Goal: Answer question/provide support: Share knowledge or assist other users

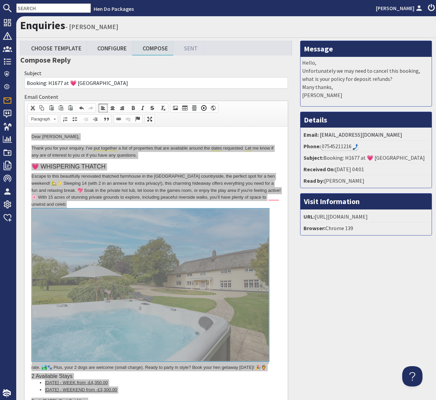
click at [143, 59] on h3 "Compose Reply" at bounding box center [156, 59] width 272 height 9
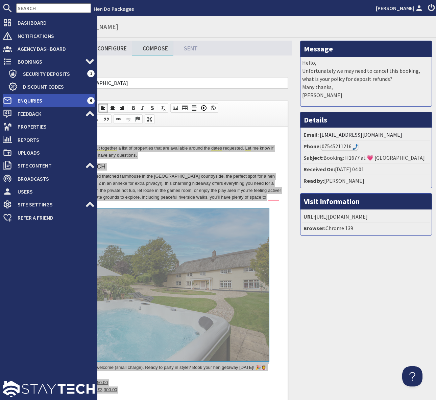
click at [38, 100] on span "Enquiries" at bounding box center [49, 100] width 75 height 11
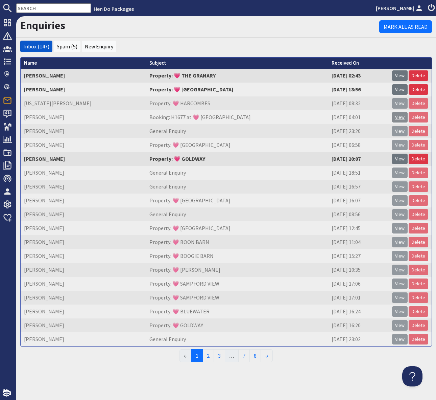
click at [397, 118] on link "View" at bounding box center [400, 117] width 16 height 10
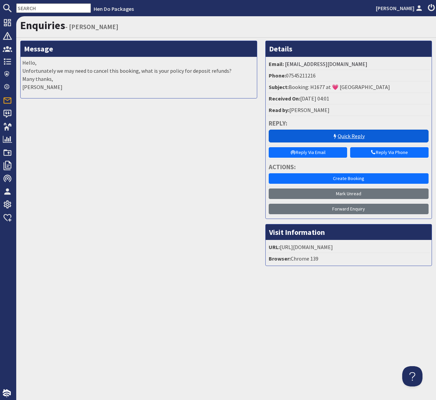
click at [348, 137] on link "Quick Reply" at bounding box center [349, 136] width 160 height 13
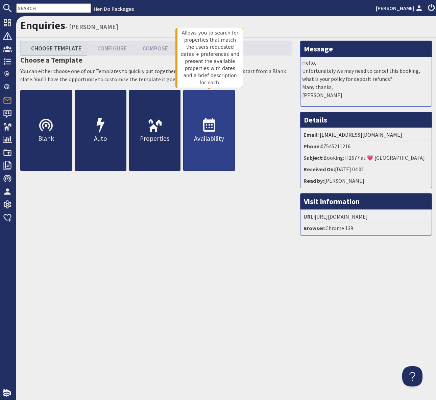
click at [208, 124] on icon at bounding box center [209, 125] width 16 height 16
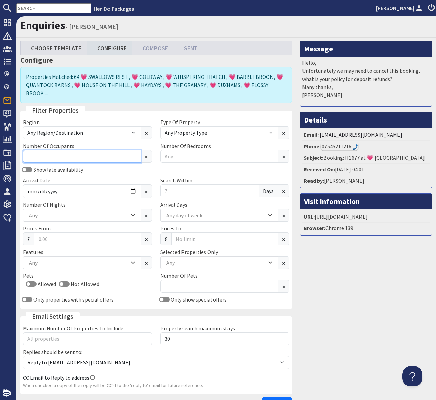
click at [79, 150] on input "Number Of Occupants" at bounding box center [82, 156] width 118 height 13
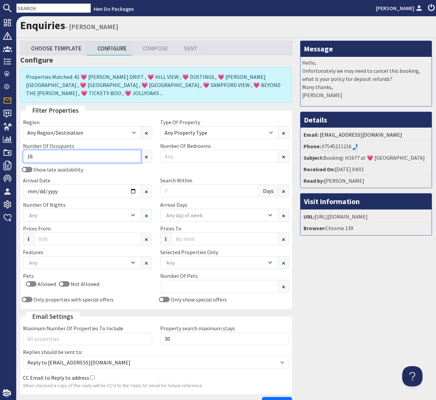
type input "16"
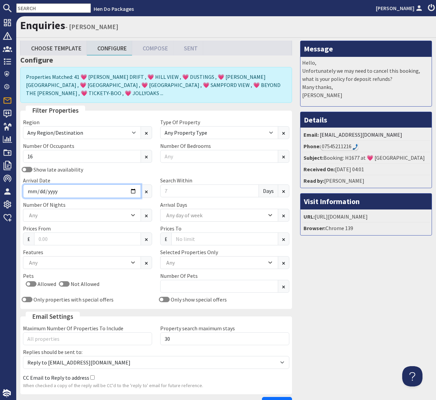
click at [130, 184] on input "Arrival Date" at bounding box center [82, 191] width 118 height 14
click at [131, 184] on input "Arrival Date" at bounding box center [82, 191] width 118 height 14
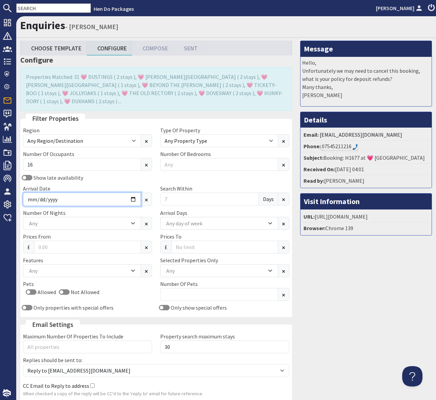
type input "[DATE]"
click at [178, 192] on input "Search Within" at bounding box center [209, 198] width 99 height 13
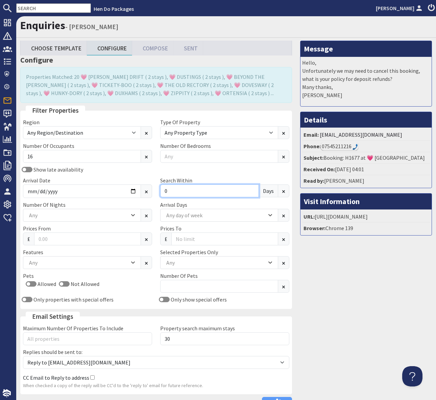
type input "0"
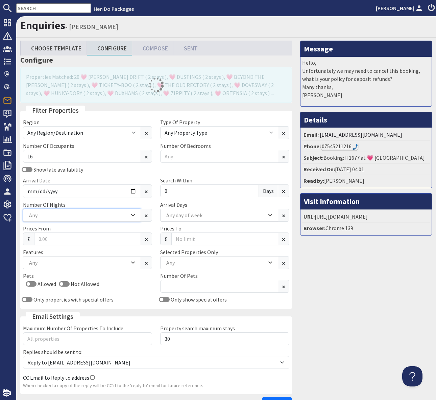
click at [134, 215] on icon "Combobox" at bounding box center [133, 214] width 3 height 1
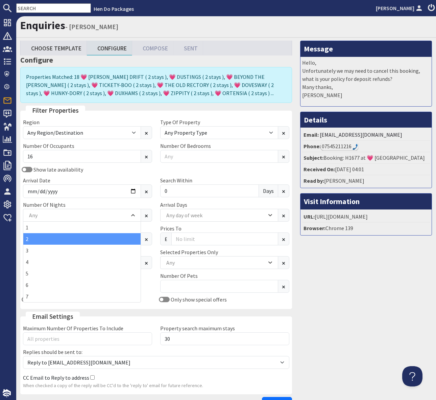
click at [76, 241] on div "2" at bounding box center [81, 239] width 117 height 12
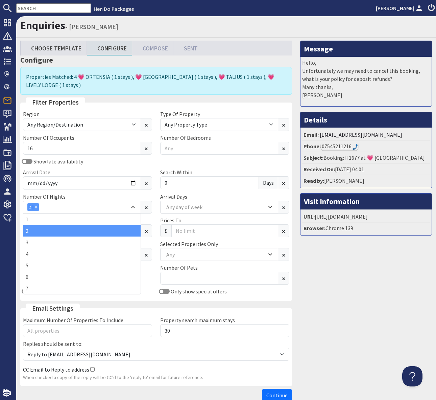
scroll to position [39, 0]
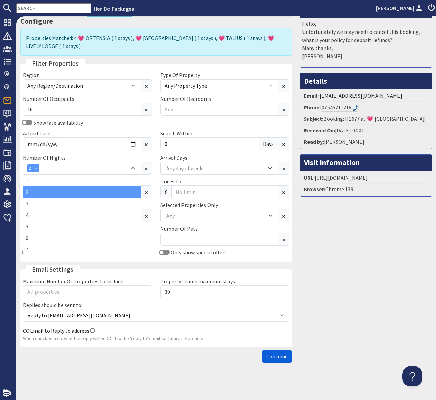
click at [272, 359] on span "Continue" at bounding box center [277, 356] width 21 height 7
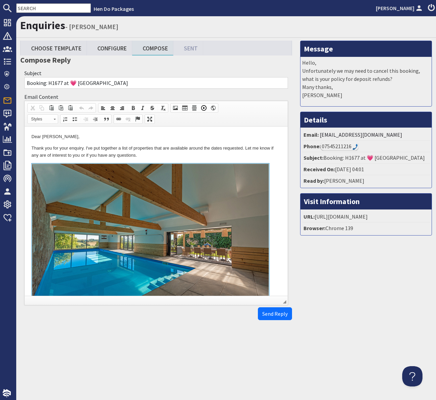
click at [247, 157] on p "Thank you for your enquiry. I've put together a list of properties that are ava…" at bounding box center [156, 152] width 250 height 14
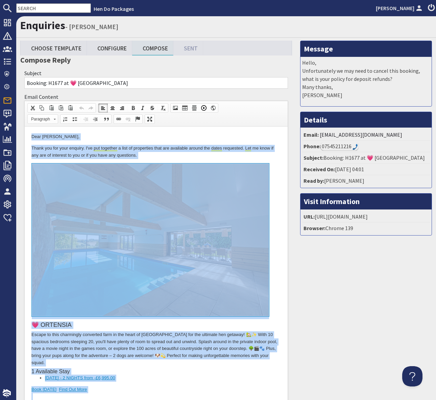
copy body "Lore Ipsu Dolorsit, Ametc adi eli sedd eiusmod. T'in utl etdolore m aliq en adm…"
